Goal: Transaction & Acquisition: Purchase product/service

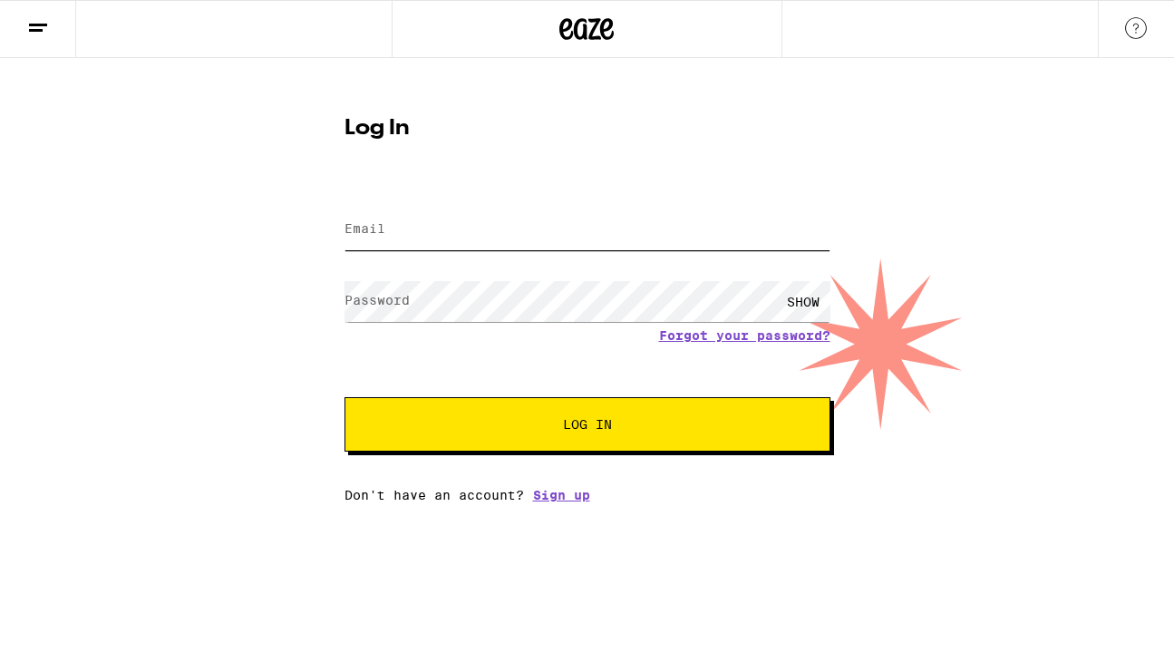
type input "[EMAIL_ADDRESS][DOMAIN_NAME]"
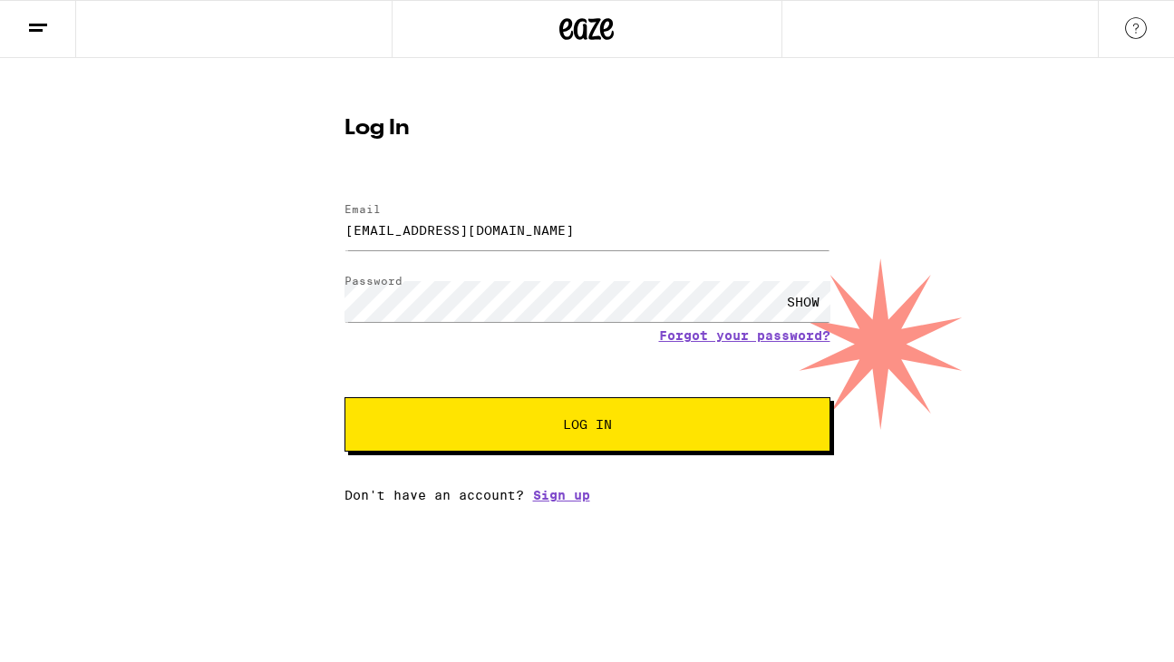
click at [481, 438] on button "Log In" at bounding box center [587, 424] width 486 height 54
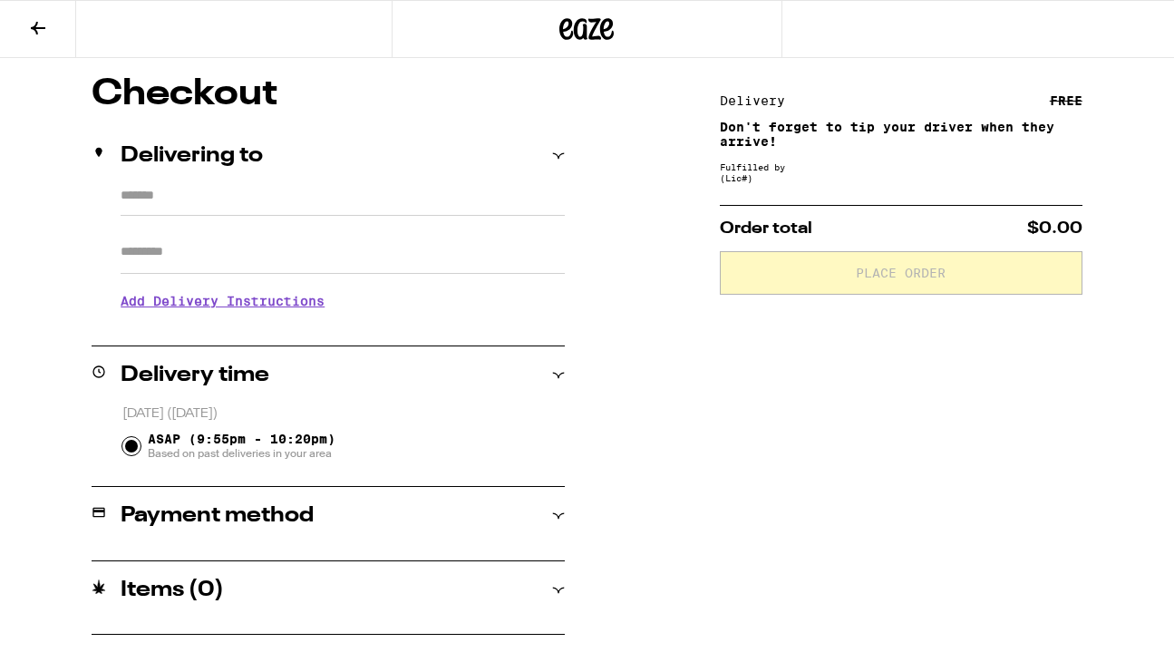
type input "**********"
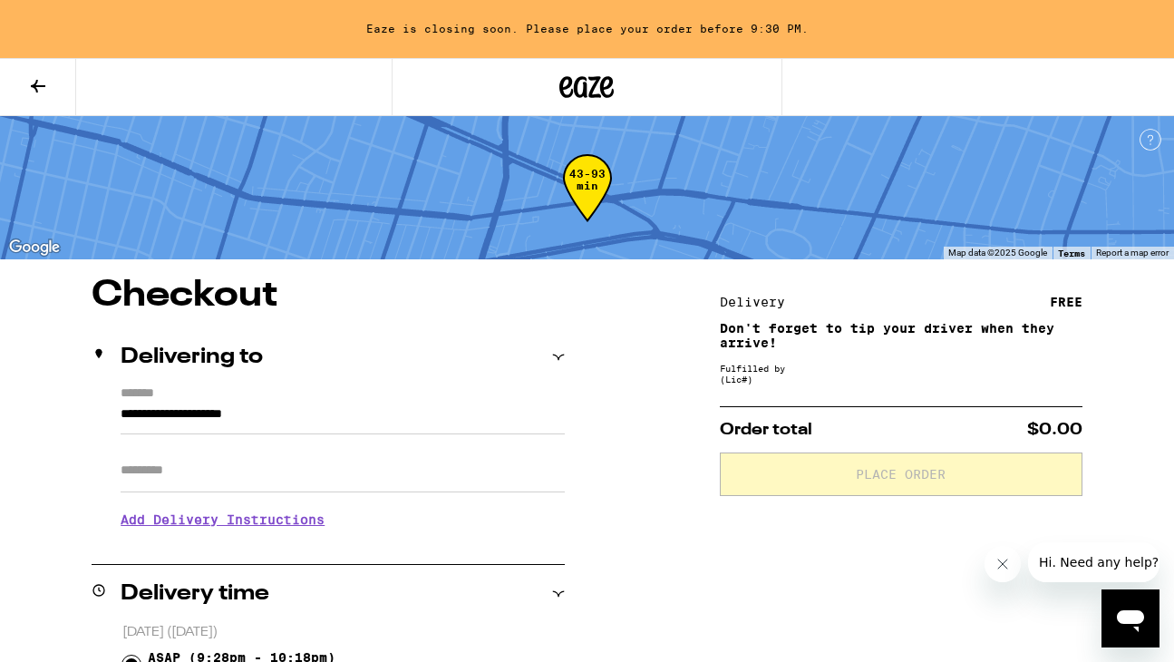
click at [30, 109] on button at bounding box center [38, 87] width 76 height 57
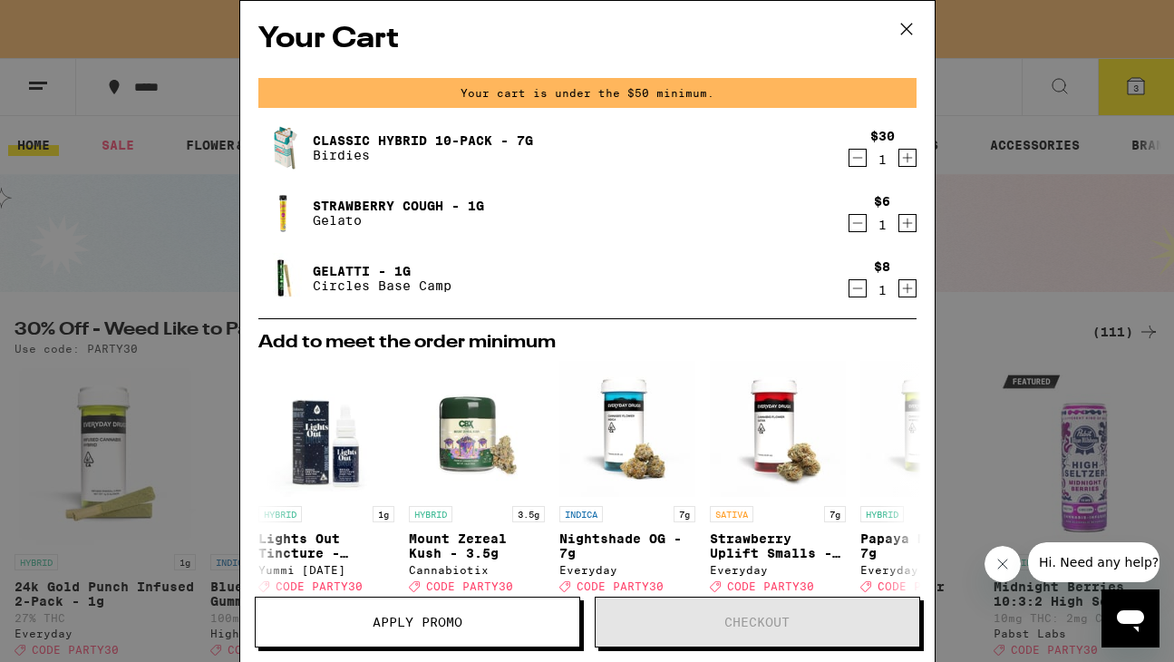
click at [856, 161] on icon "Decrement" at bounding box center [857, 158] width 16 height 22
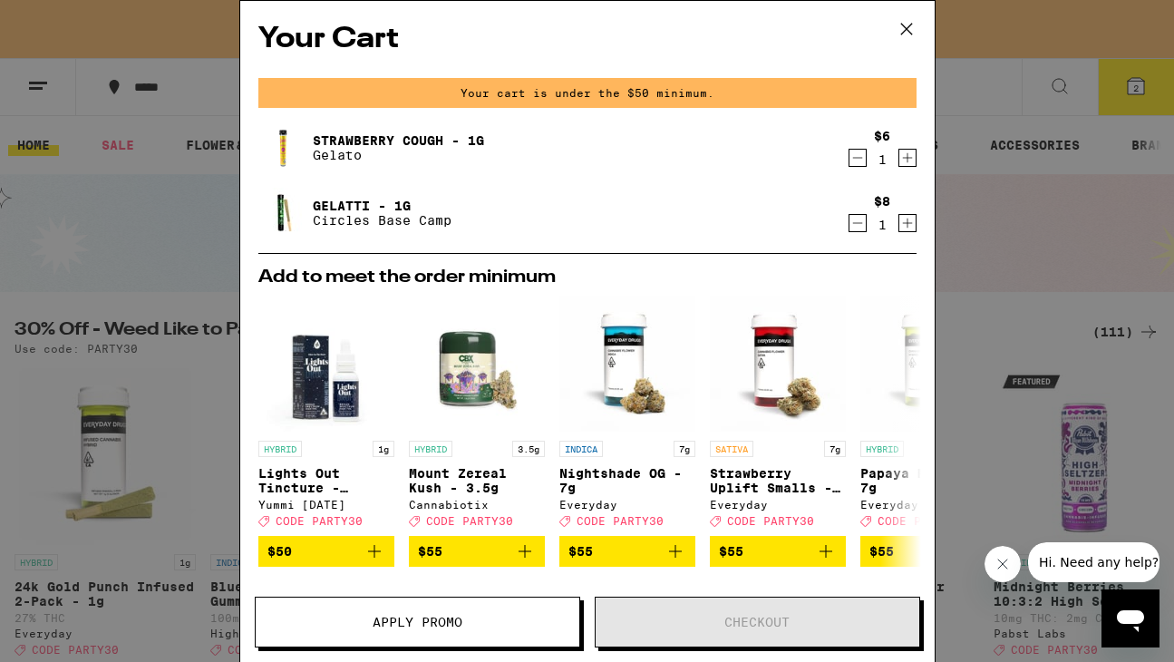
click at [856, 156] on icon "Decrement" at bounding box center [857, 158] width 16 height 22
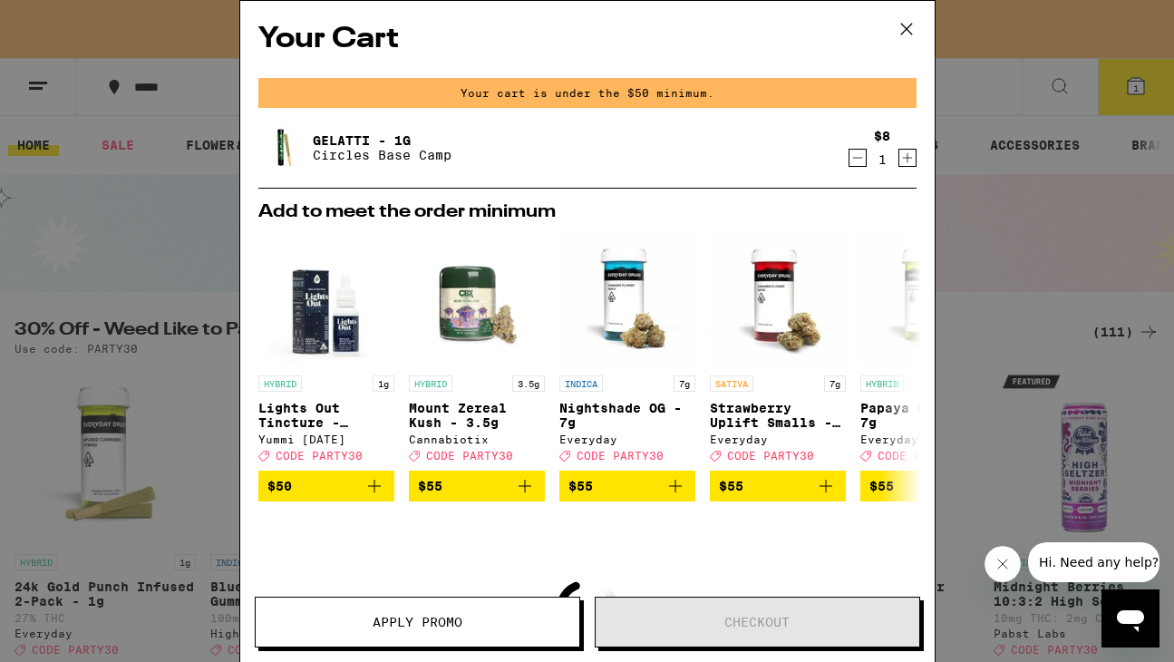
click at [860, 157] on icon "Decrement" at bounding box center [857, 158] width 16 height 22
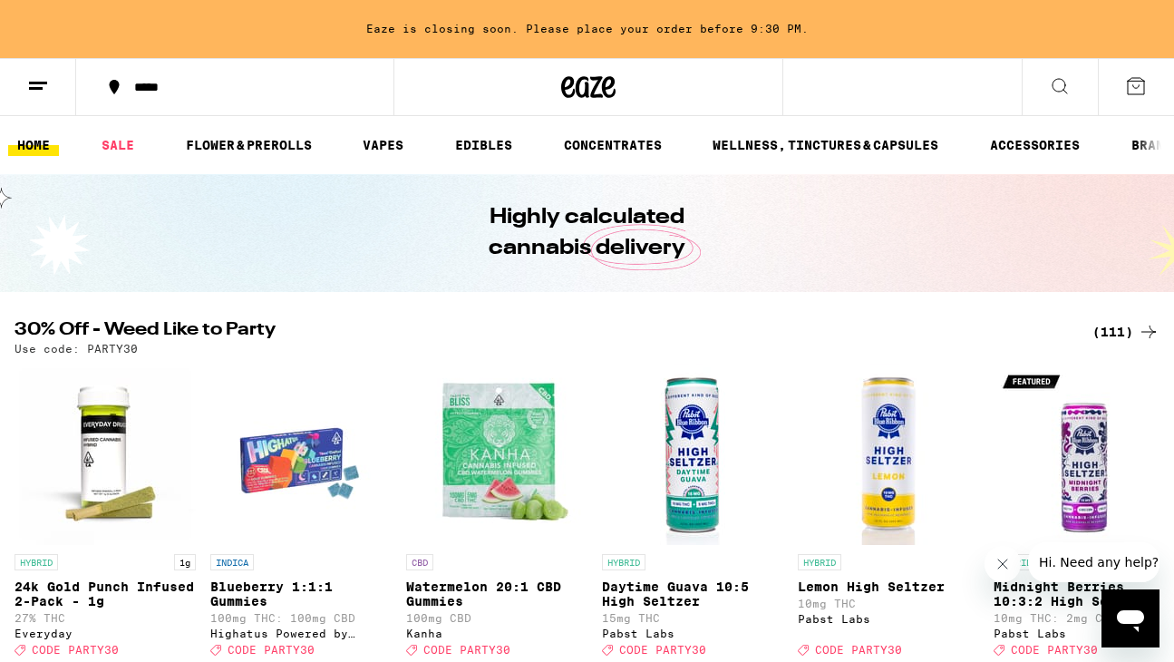
click at [1057, 90] on icon at bounding box center [1059, 86] width 15 height 15
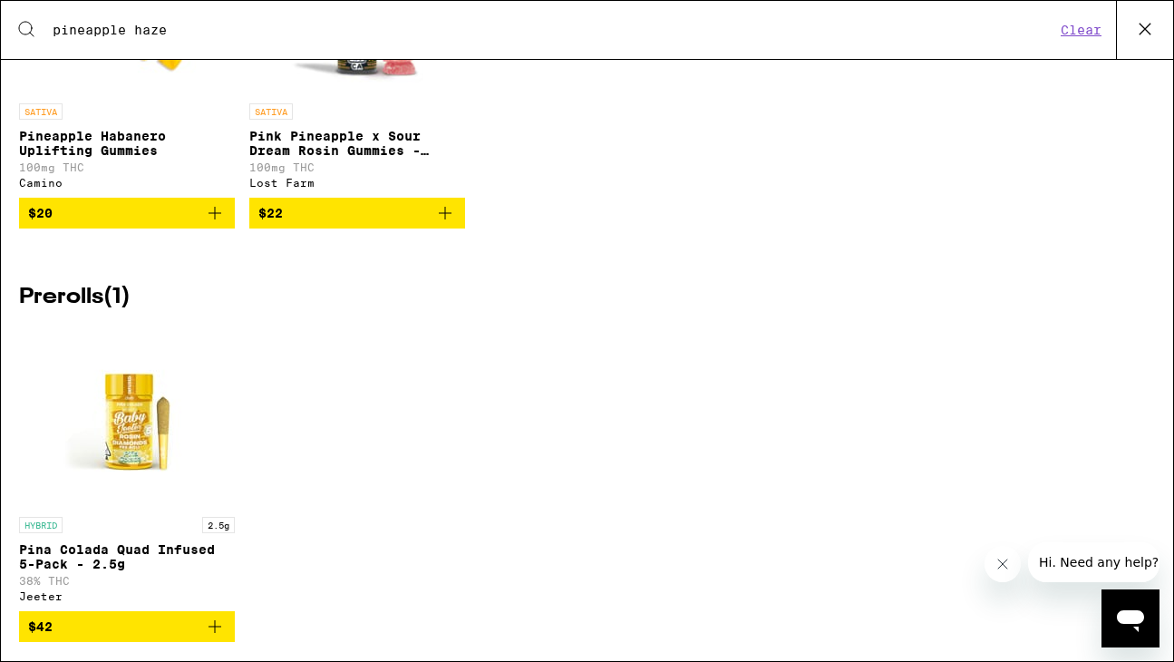
scroll to position [1023, 0]
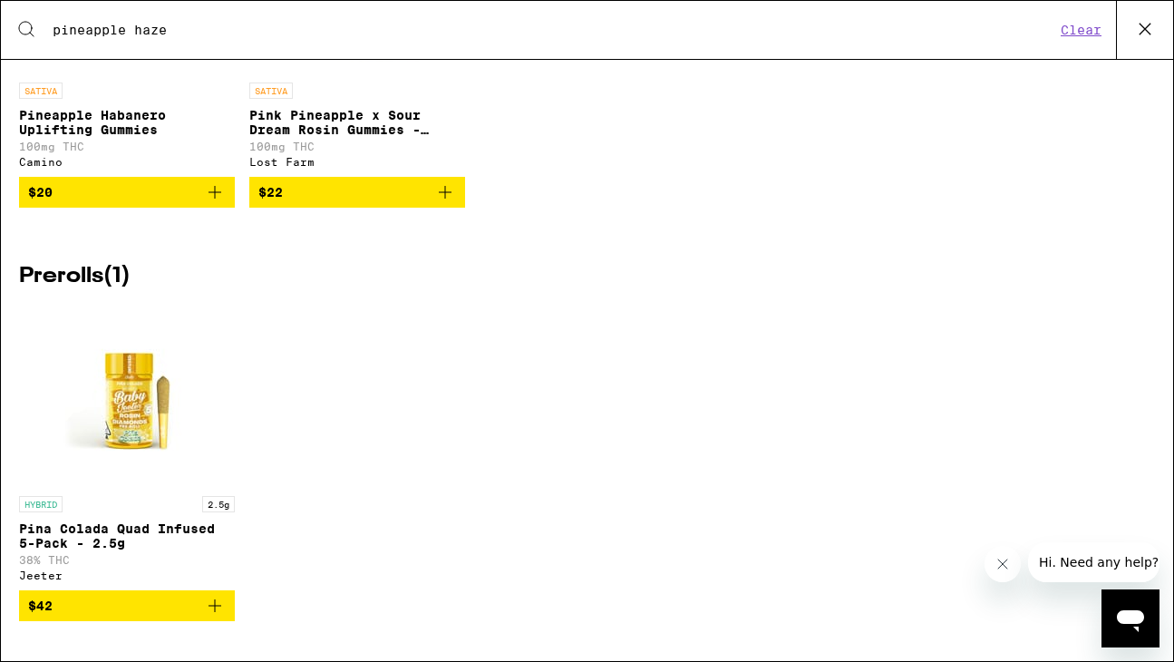
drag, startPoint x: 177, startPoint y: 32, endPoint x: -33, endPoint y: 26, distance: 209.5
click at [0, 0] on html "Eaze is closing soon. Please place your order before 9:30 PM. ***** ***** HOME …" at bounding box center [587, 0] width 1174 height 0
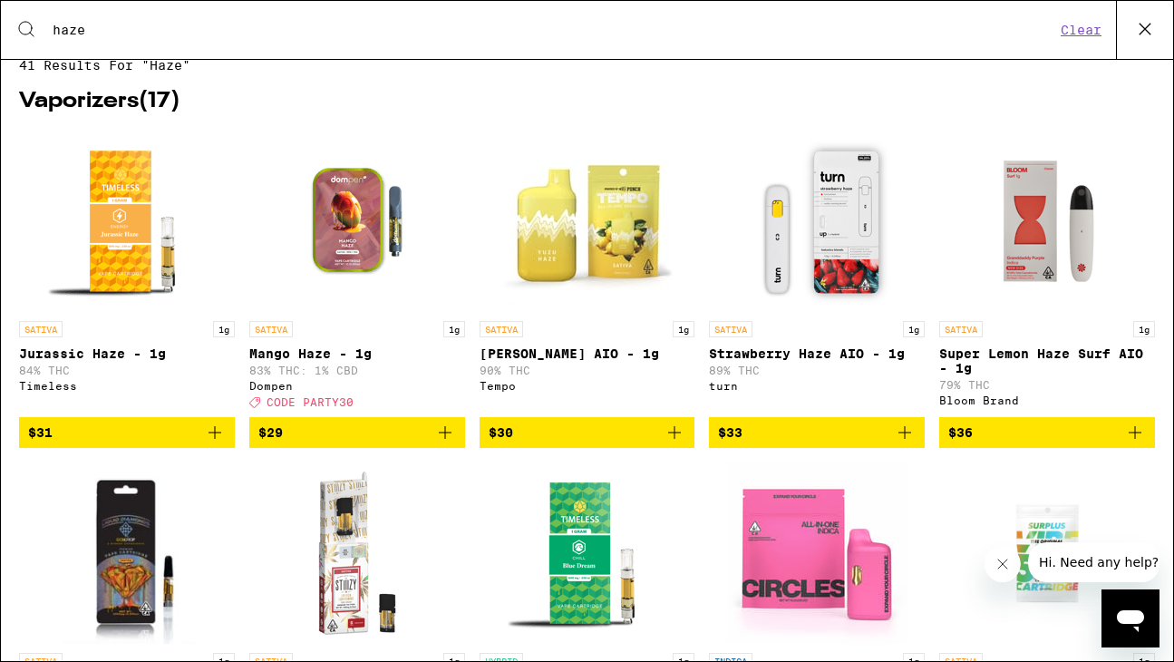
scroll to position [0, 0]
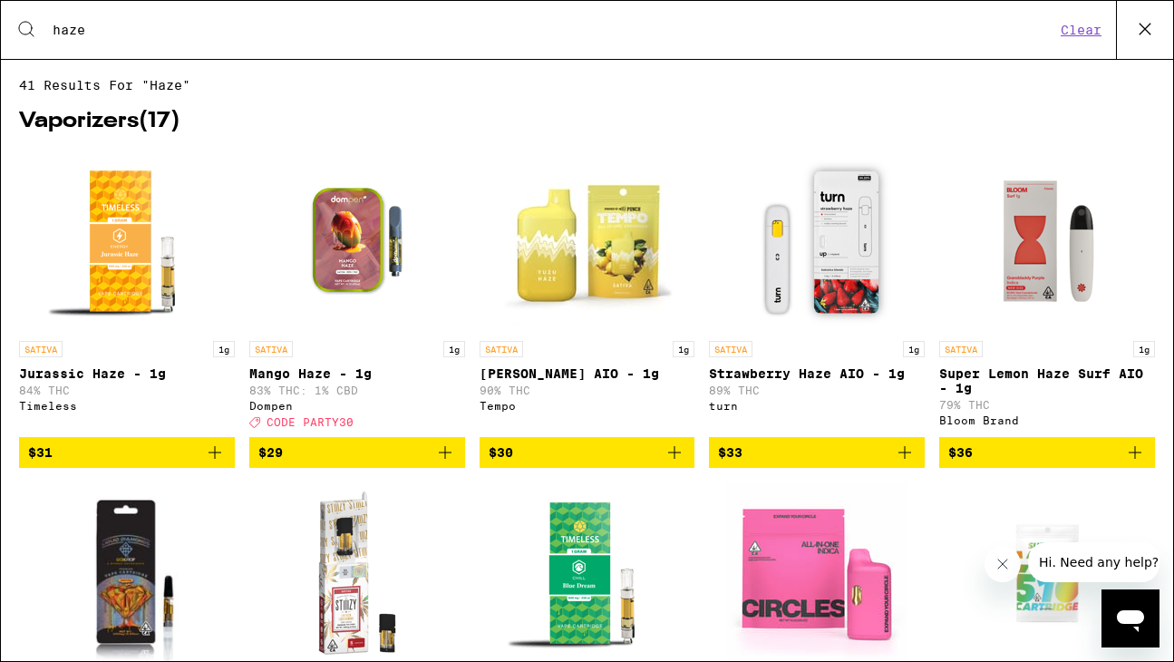
type input "haze"
click at [1139, 43] on button at bounding box center [1144, 30] width 57 height 58
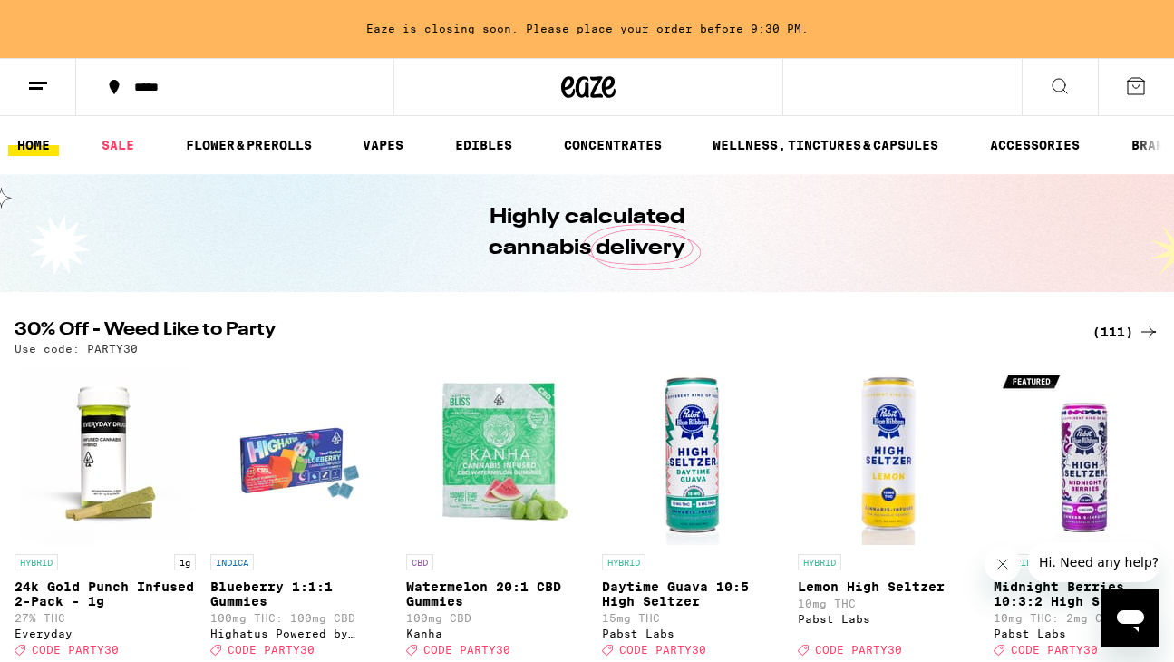
click at [149, 87] on div "*****" at bounding box center [245, 87] width 241 height 13
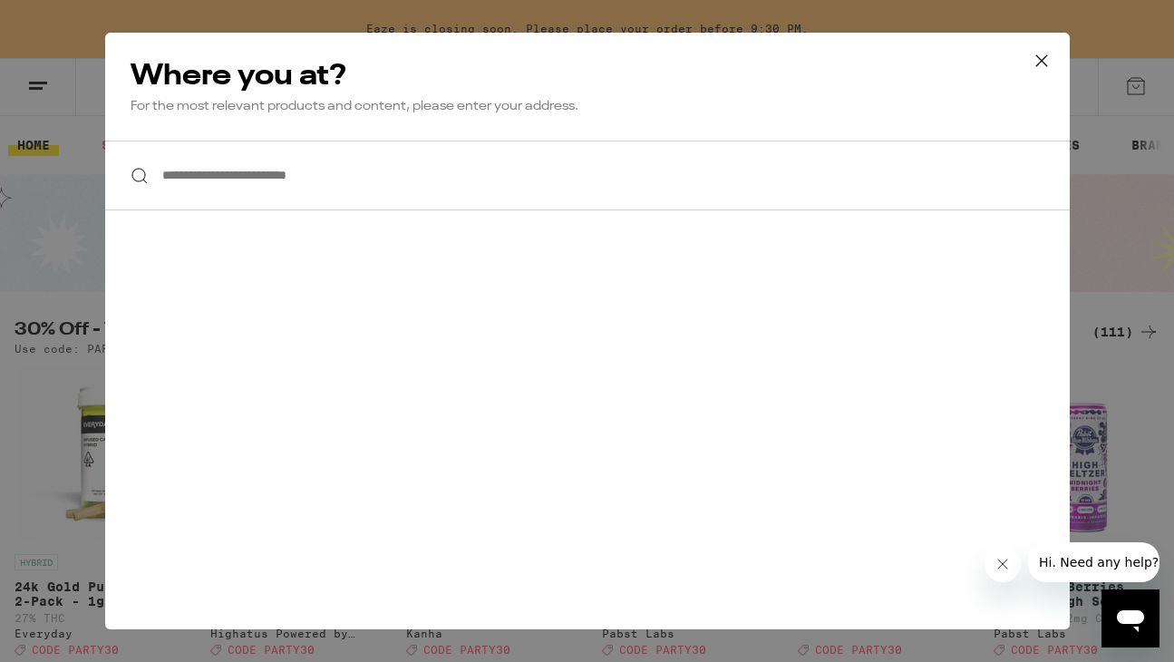
click at [1039, 56] on icon at bounding box center [1041, 60] width 27 height 27
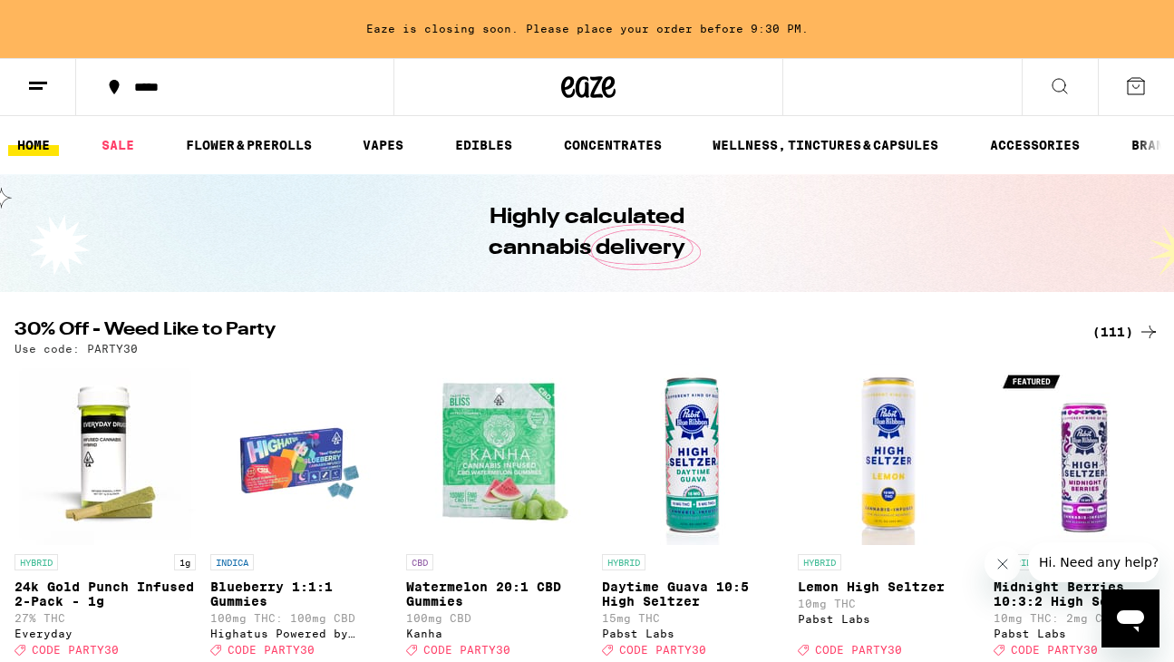
click at [1135, 93] on icon at bounding box center [1136, 86] width 16 height 16
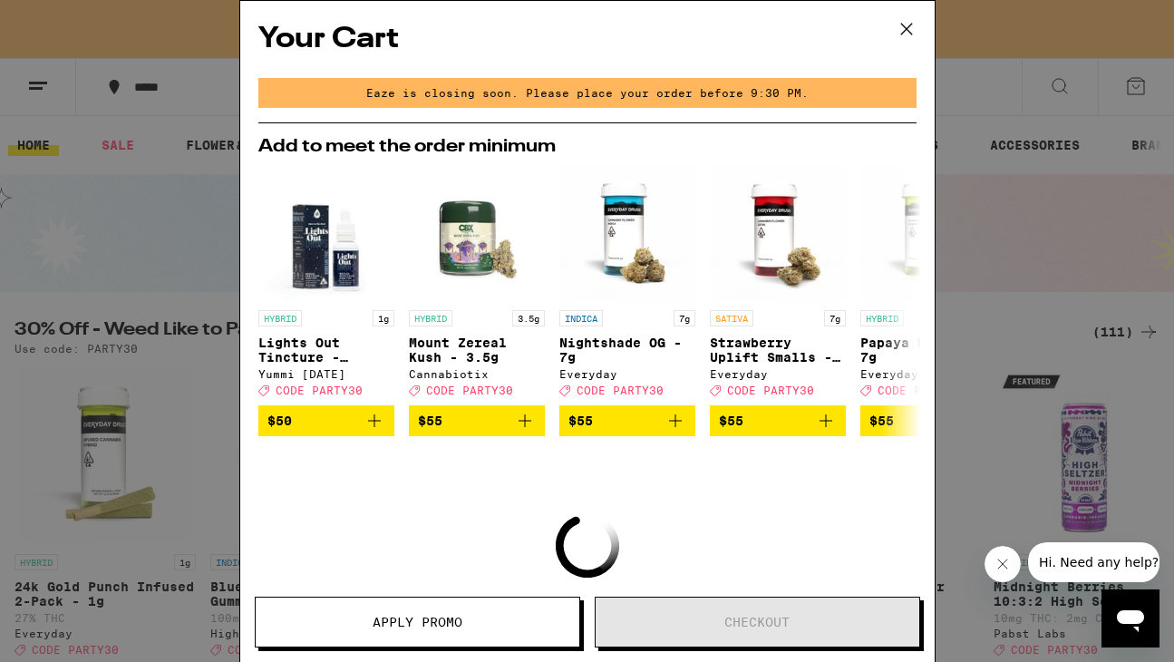
click at [915, 27] on icon at bounding box center [906, 28] width 27 height 27
